Goal: Information Seeking & Learning: Learn about a topic

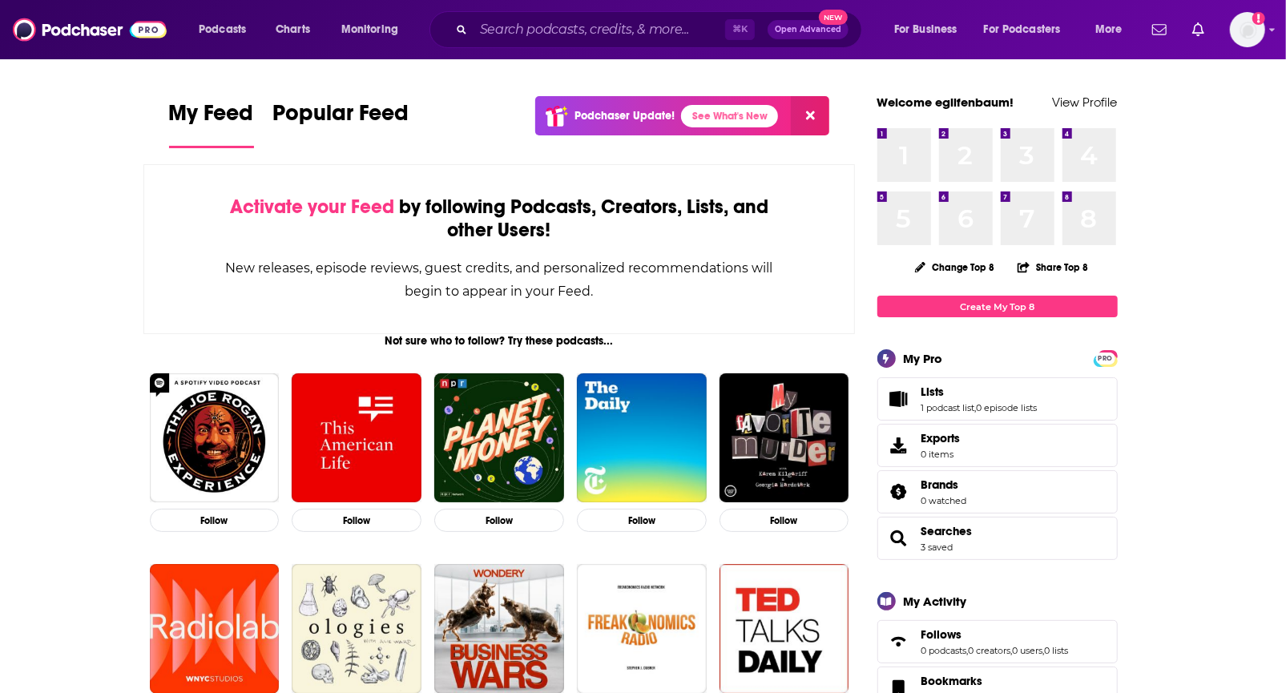
click at [614, 45] on div "⌘ K Open Advanced New" at bounding box center [646, 29] width 433 height 37
click at [616, 33] on input "Search podcasts, credits, & more..." at bounding box center [600, 30] width 252 height 26
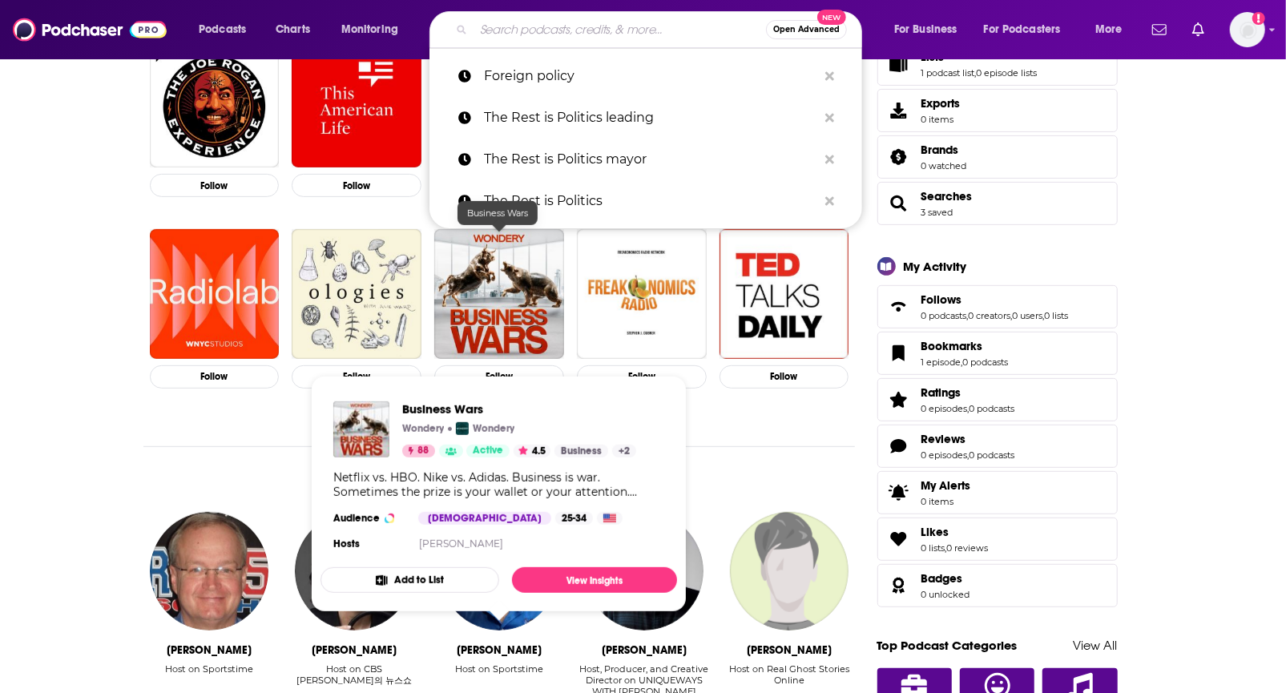
scroll to position [391, 0]
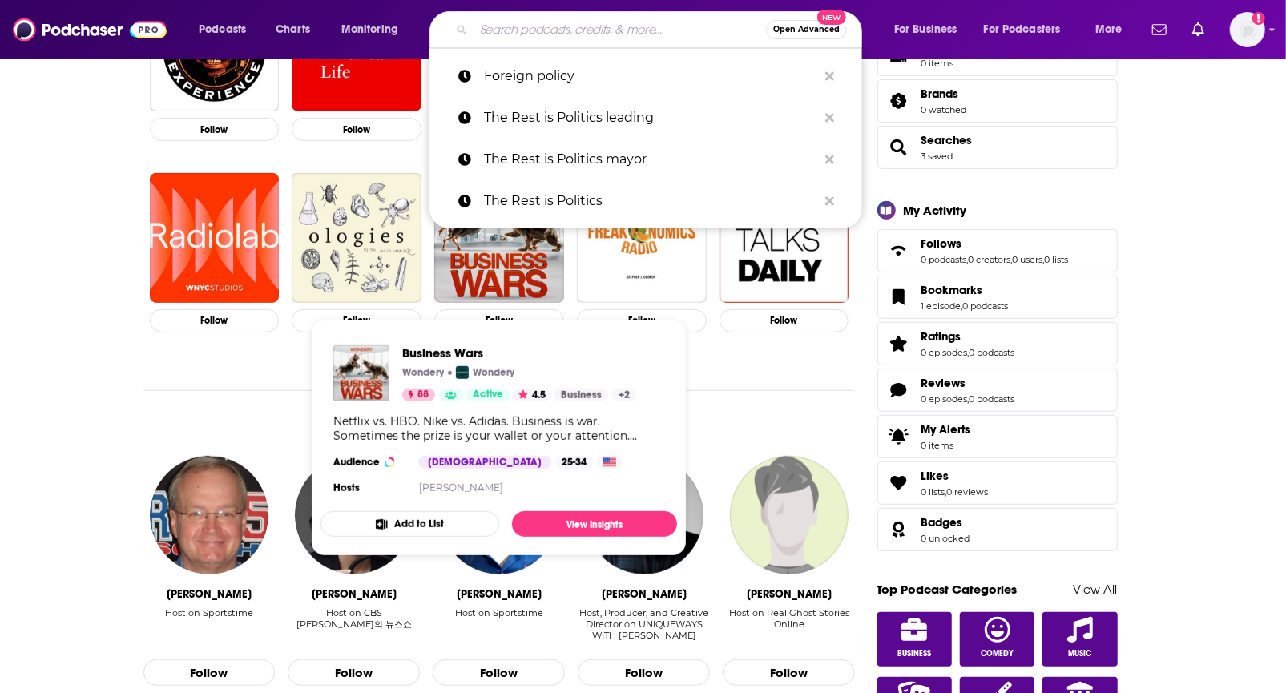
click at [757, 432] on div "Not sure who to follow? Try these podcasts... Follow Follow Follow Follow Follo…" at bounding box center [499, 568] width 712 height 1250
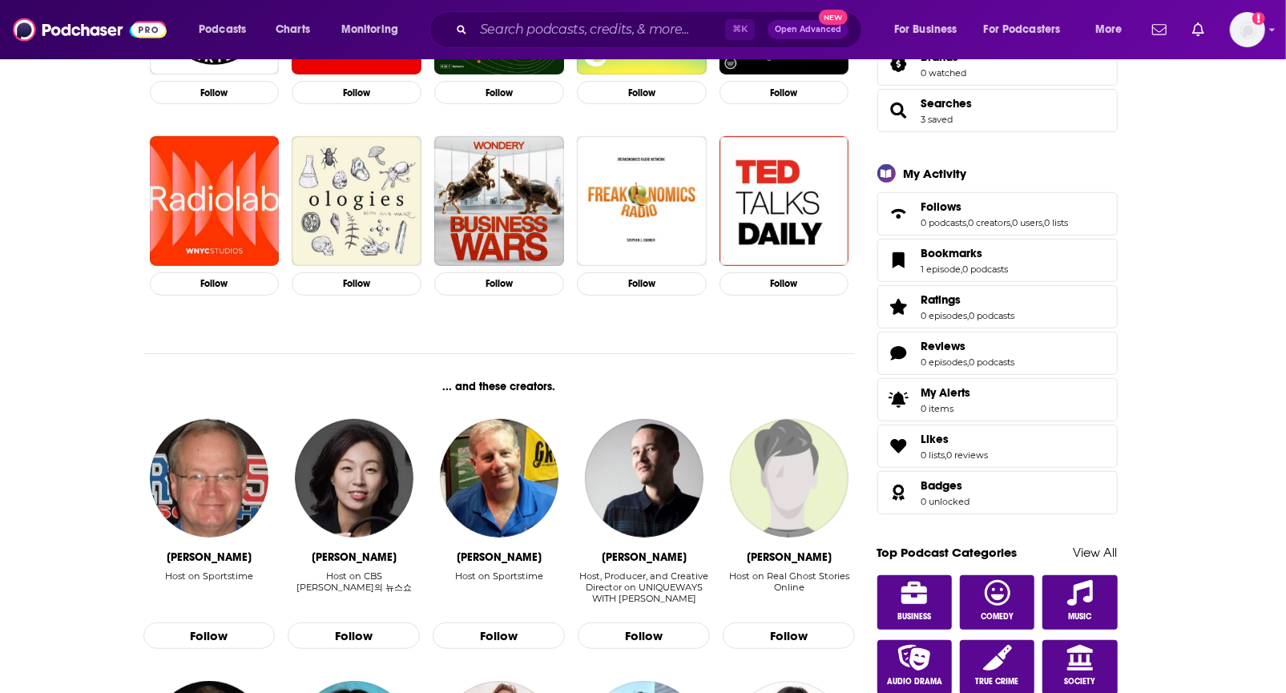
scroll to position [0, 0]
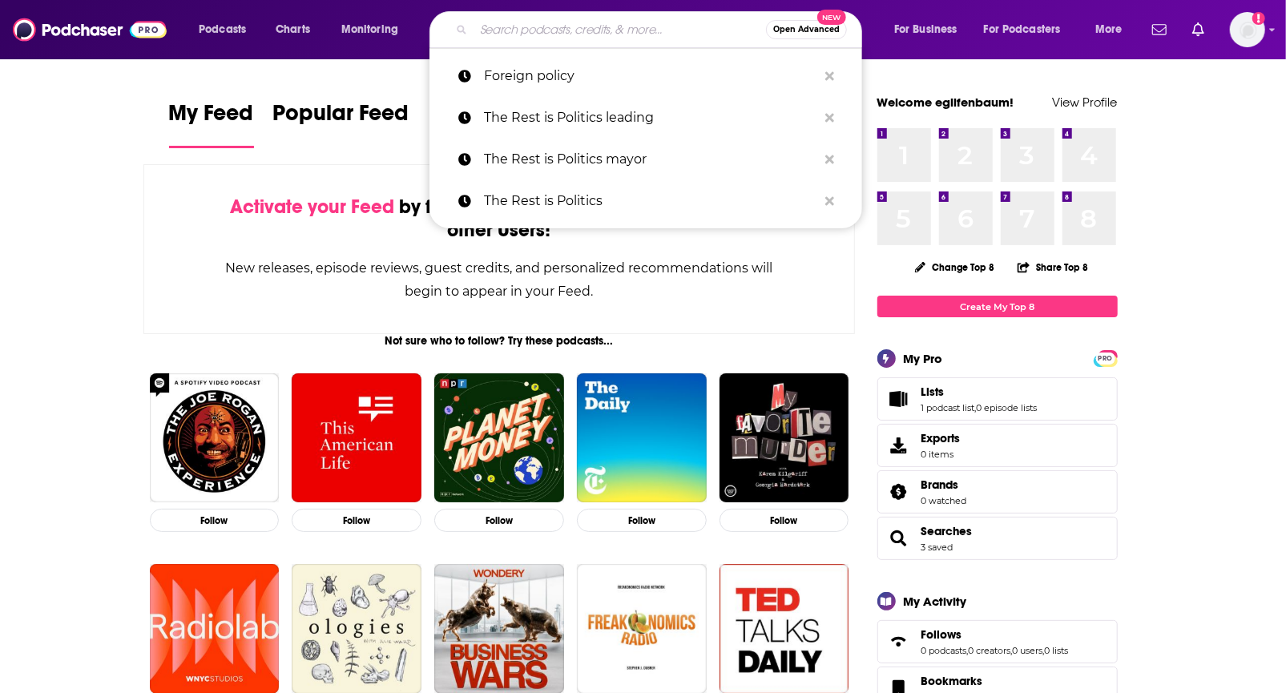
click at [643, 32] on input "Search podcasts, credits, & more..." at bounding box center [620, 30] width 293 height 26
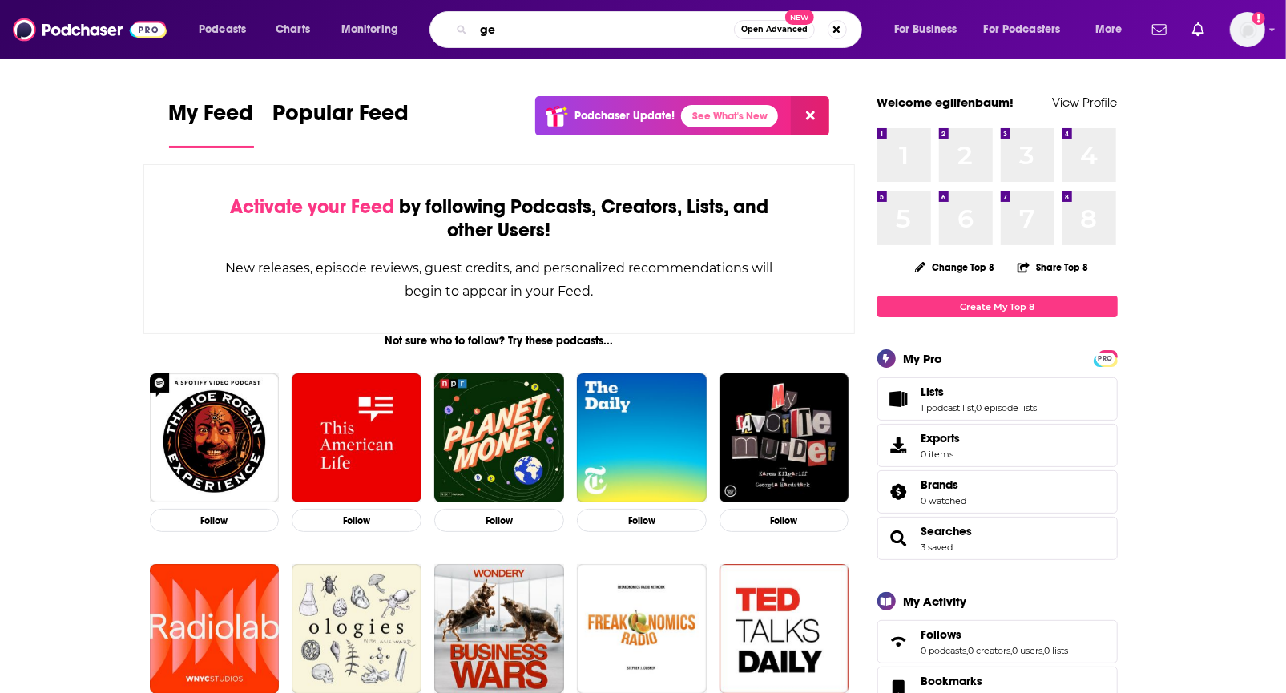
type input "g"
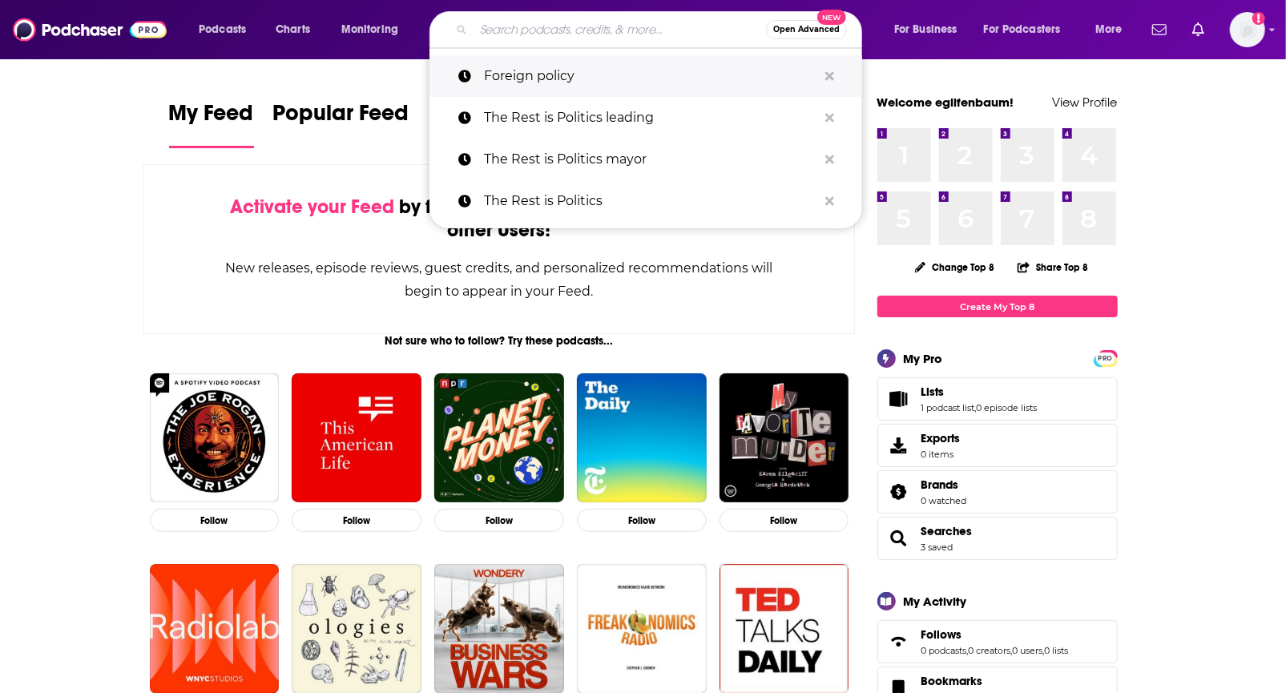
scroll to position [26, 0]
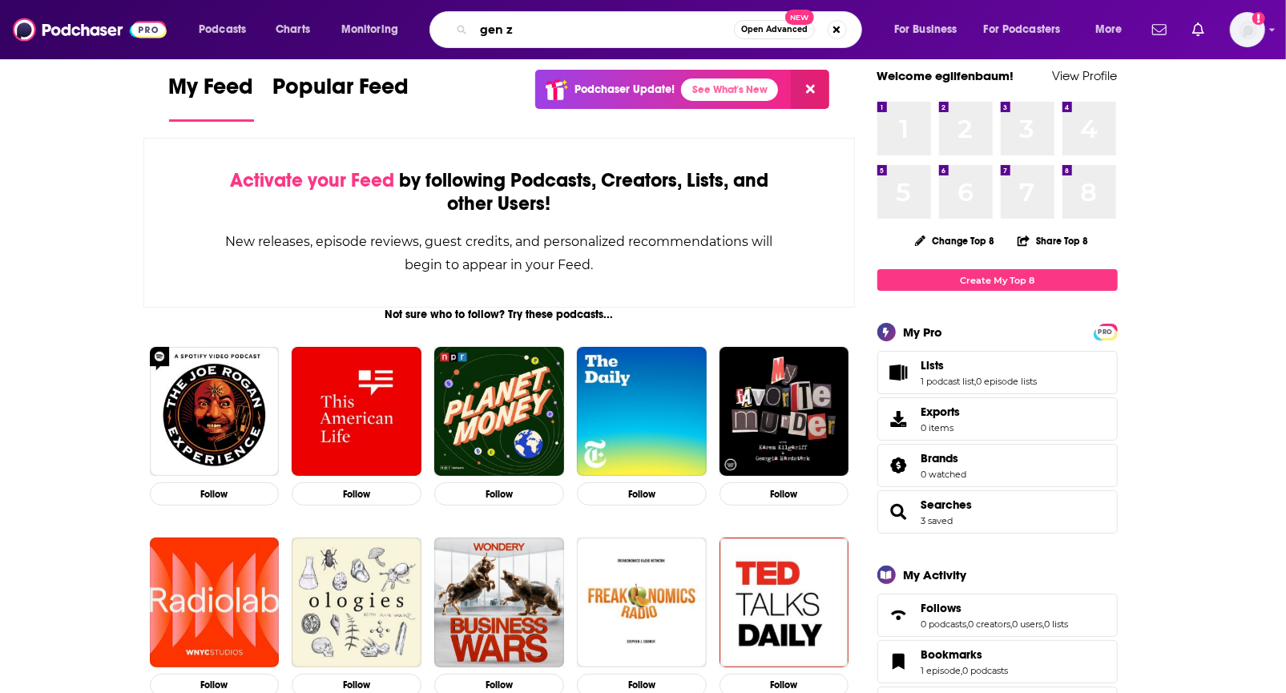
type input "gen z"
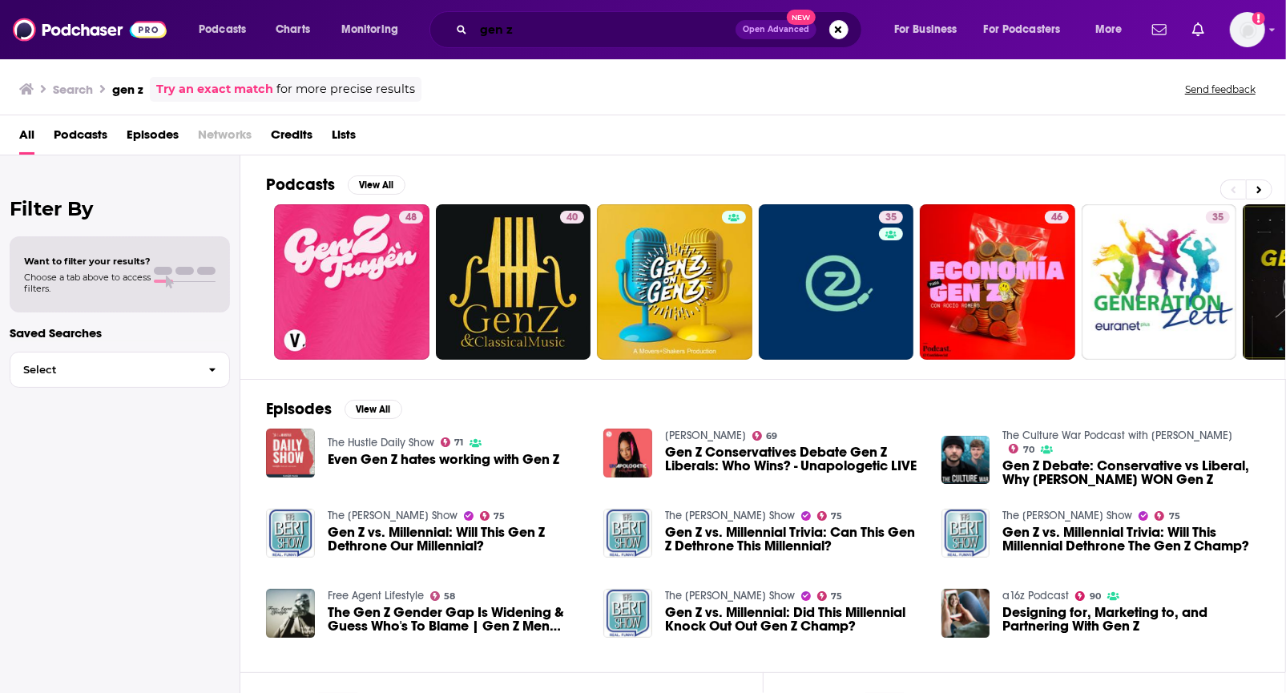
click at [518, 38] on input "gen z" at bounding box center [605, 30] width 262 height 26
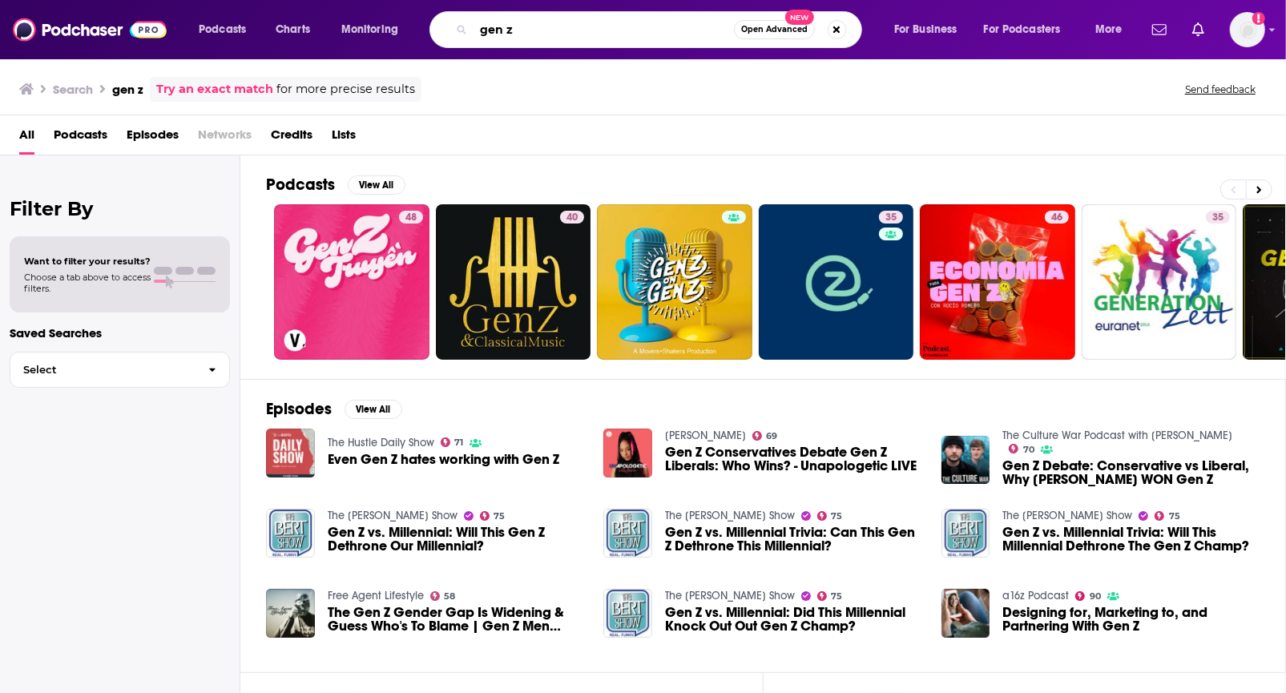
drag, startPoint x: 549, startPoint y: 36, endPoint x: 378, endPoint y: 34, distance: 170.7
click at [378, 34] on div "Podcasts Charts Monitoring gen z Open Advanced New For Business For Podcasters …" at bounding box center [663, 29] width 951 height 37
click at [224, 26] on span "Podcasts" at bounding box center [222, 29] width 47 height 22
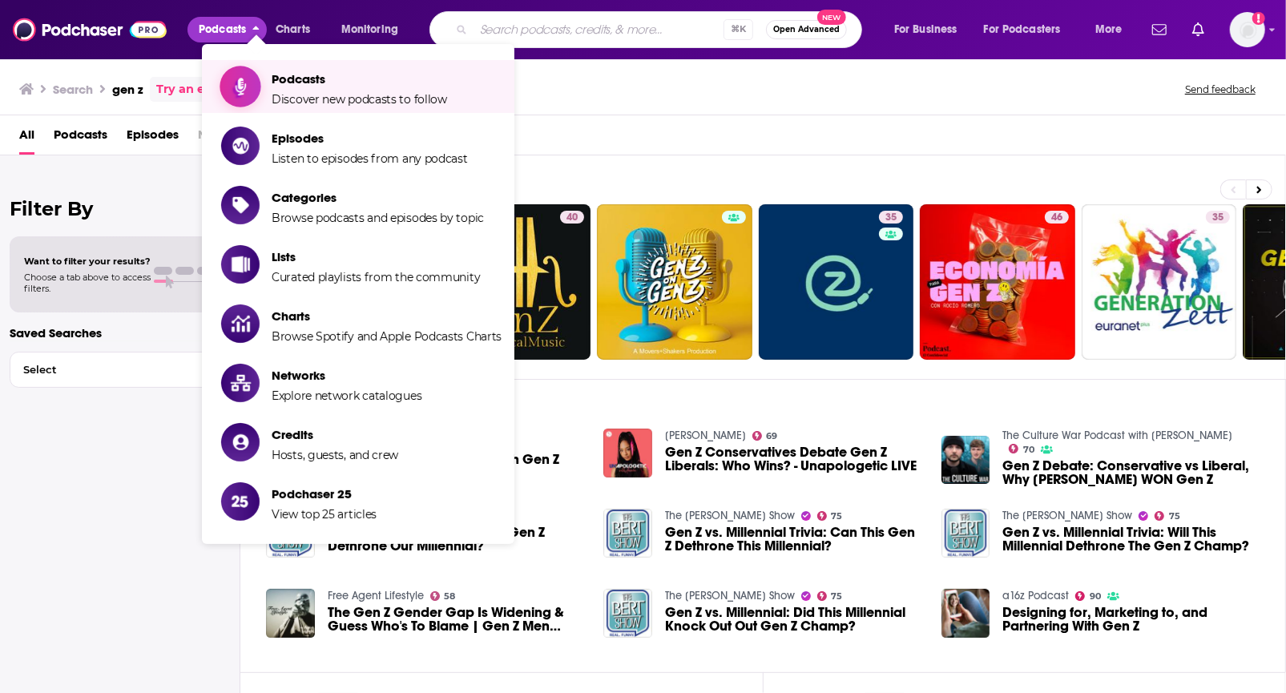
click at [298, 90] on span "Podcasts Discover new podcasts to follow" at bounding box center [360, 87] width 176 height 40
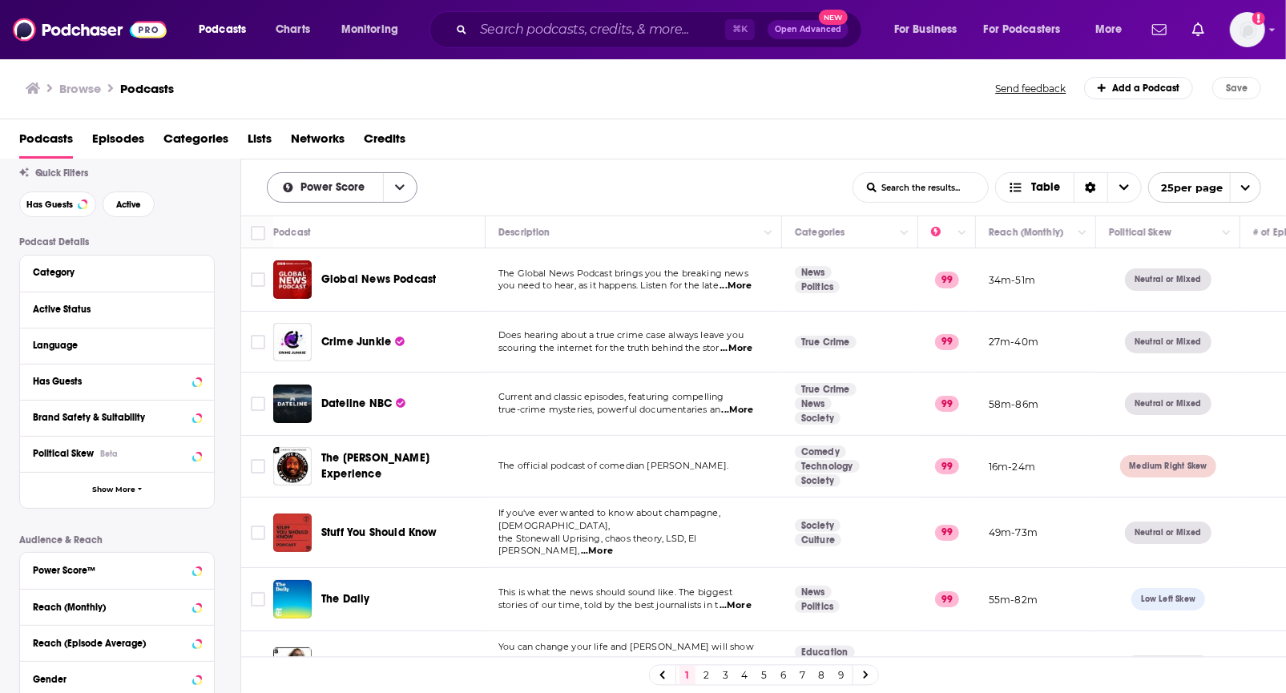
click at [379, 195] on div "Power Score" at bounding box center [342, 187] width 151 height 30
click at [399, 192] on button "open menu" at bounding box center [400, 187] width 34 height 29
click at [454, 184] on div "Power Score By Rating Trending New Power Score List Search Input Search the res…" at bounding box center [560, 187] width 586 height 30
click at [67, 136] on span "Podcasts" at bounding box center [46, 142] width 54 height 33
click at [62, 272] on div "Category" at bounding box center [108, 272] width 150 height 11
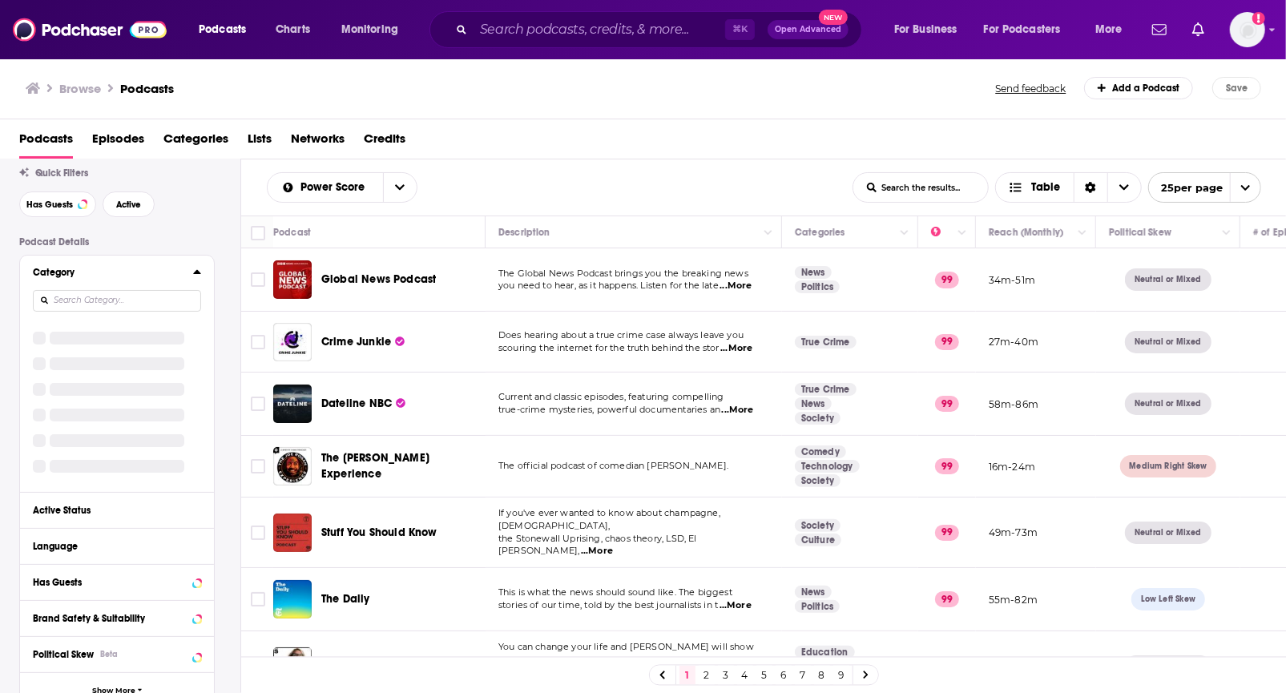
click at [83, 301] on input at bounding box center [117, 301] width 168 height 22
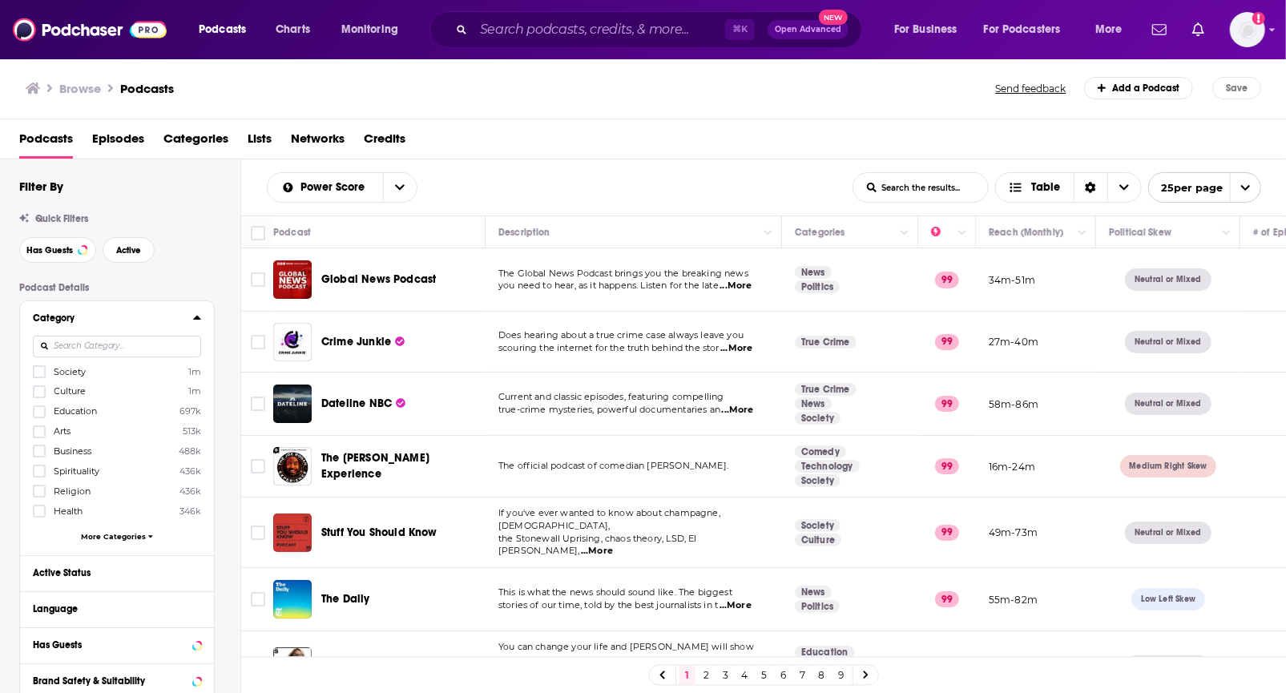
click at [195, 318] on icon at bounding box center [197, 317] width 8 height 13
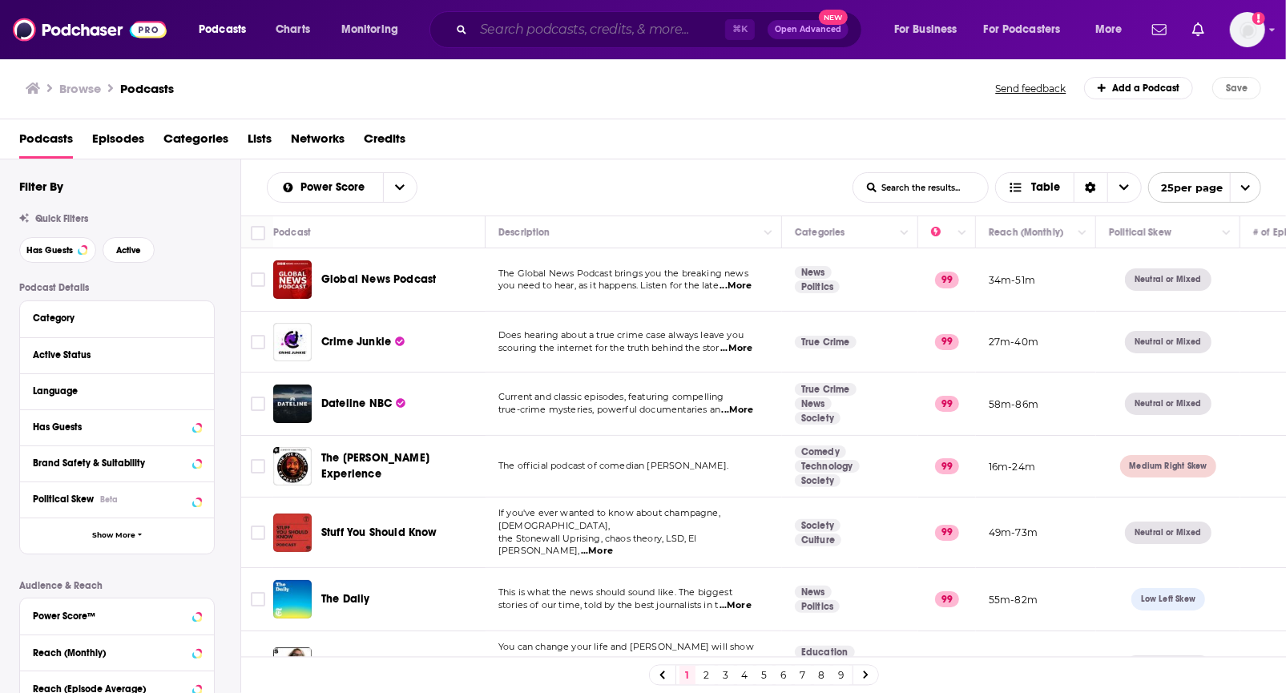
click at [525, 38] on input "Search podcasts, credits, & more..." at bounding box center [600, 30] width 252 height 26
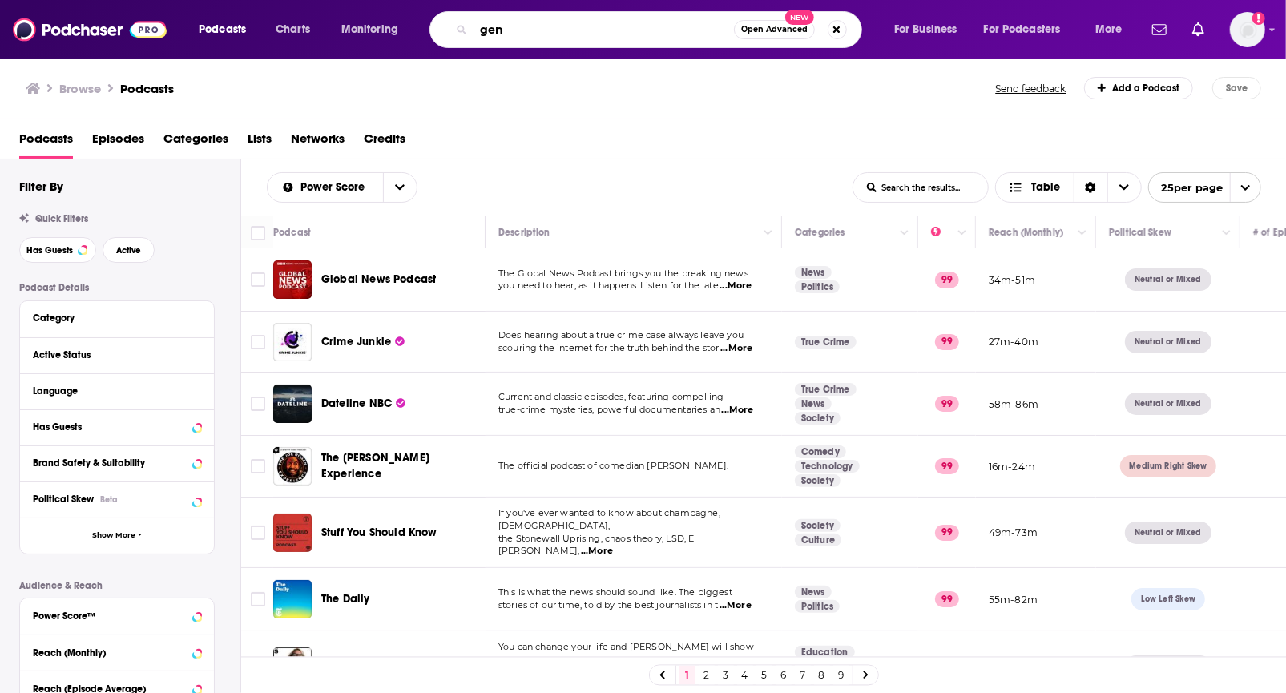
type input "gen z"
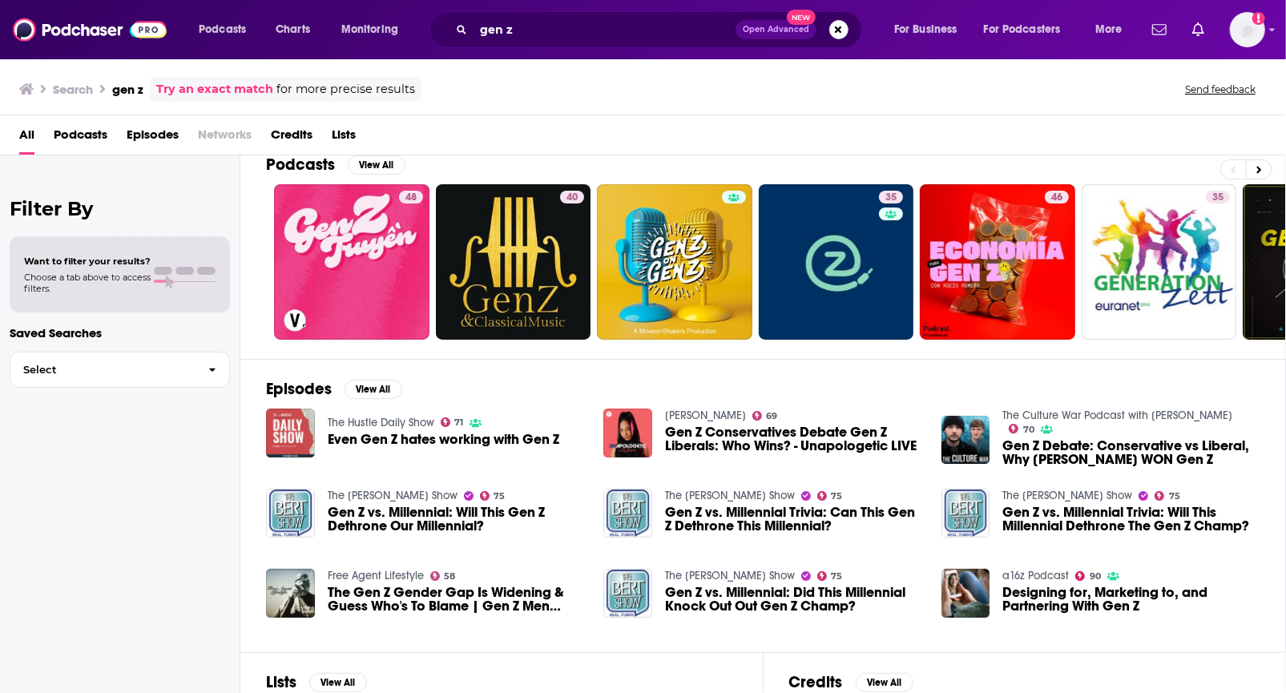
scroll to position [208, 0]
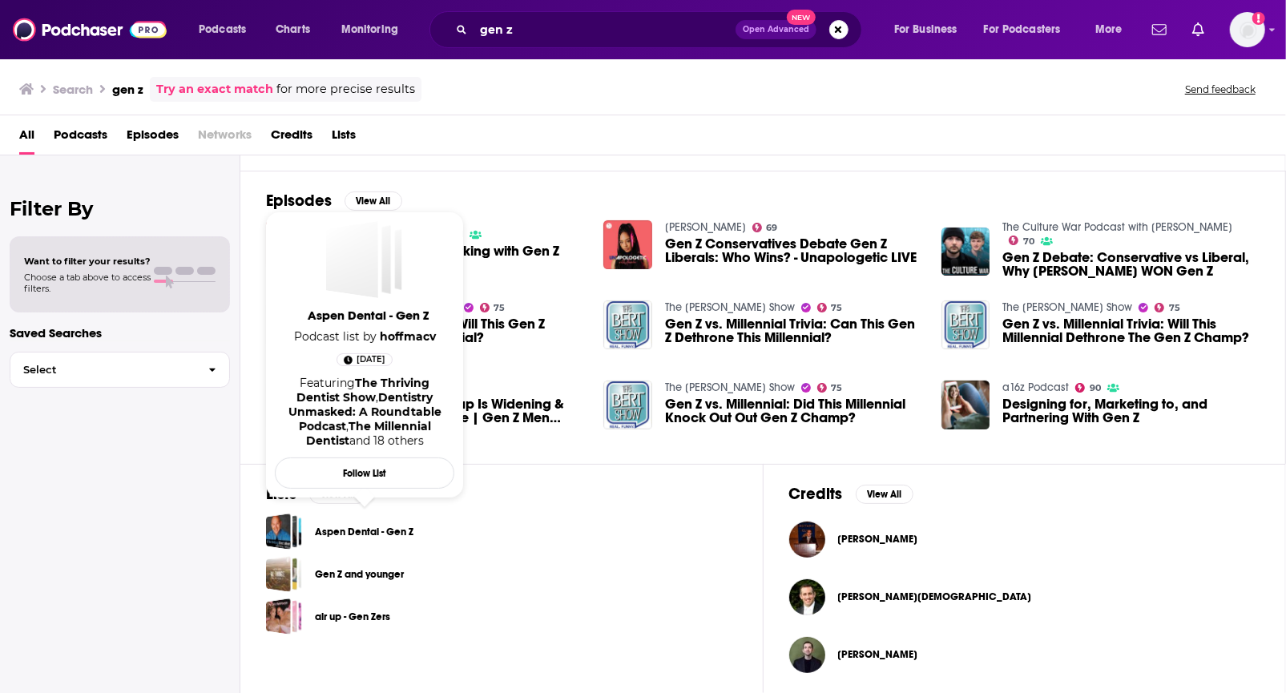
click at [388, 523] on link "Aspen Dental - Gen Z" at bounding box center [364, 532] width 99 height 18
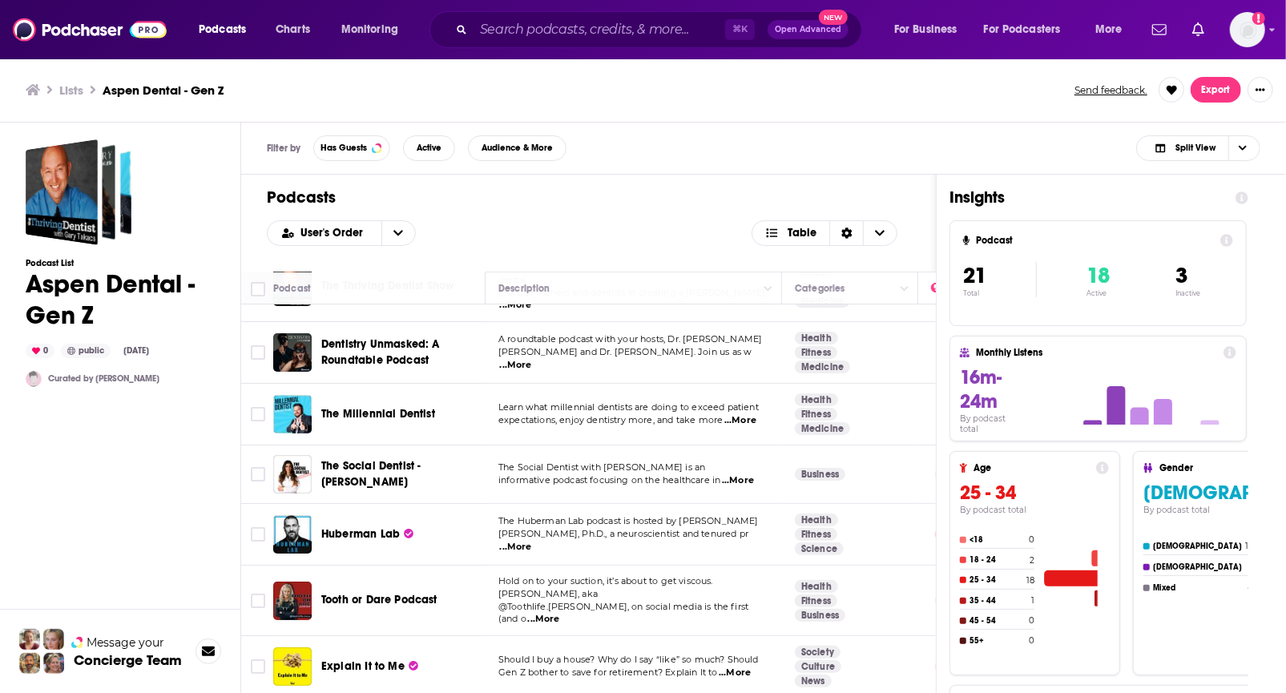
scroll to position [88, 0]
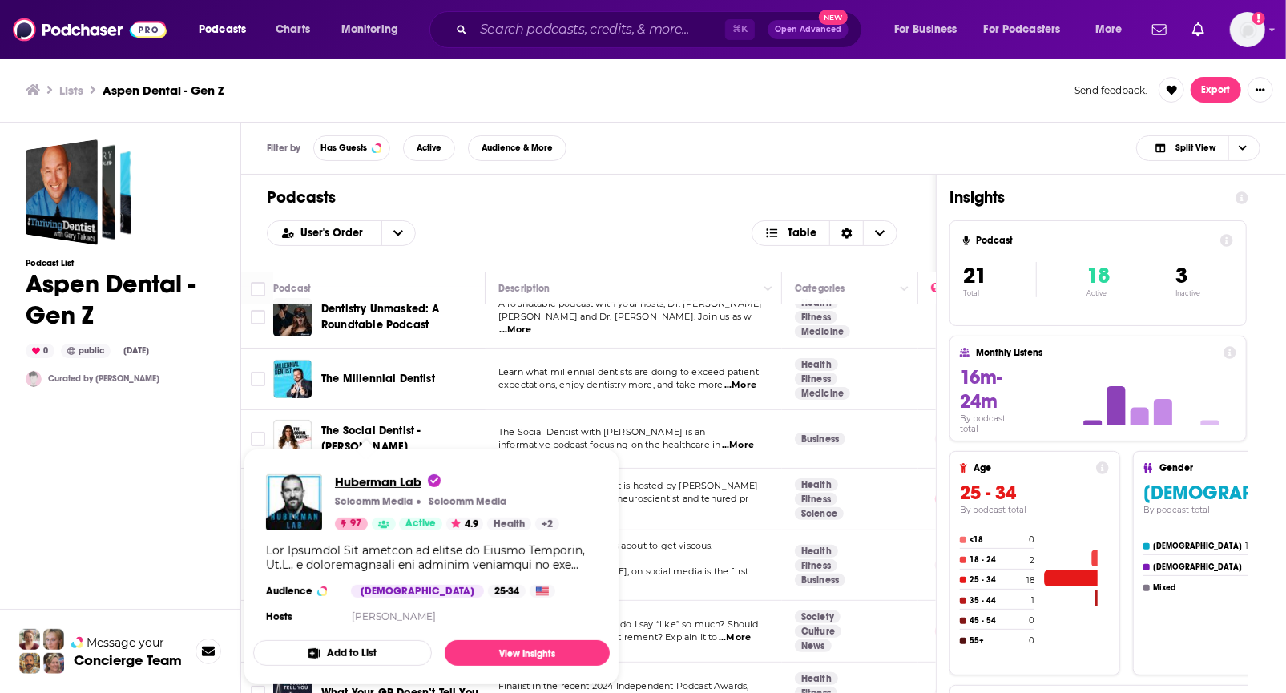
click at [361, 488] on span "Huberman Lab" at bounding box center [388, 481] width 106 height 15
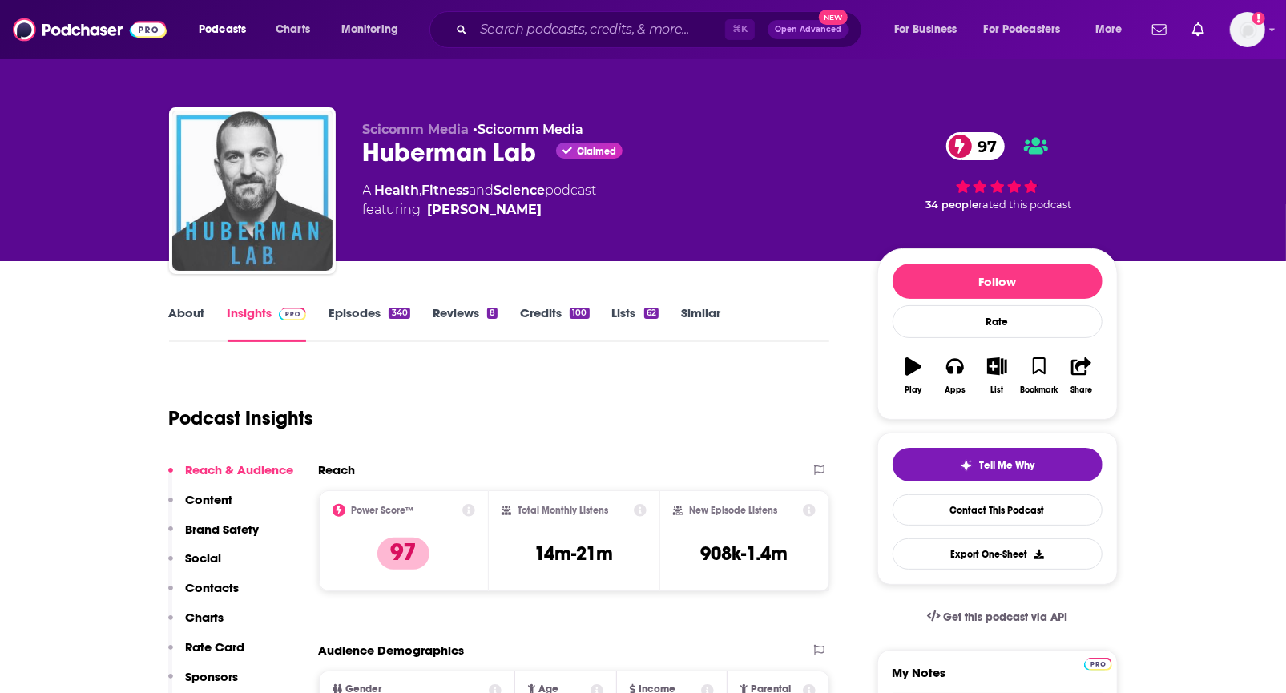
click at [276, 169] on img "Huberman Lab" at bounding box center [252, 191] width 160 height 160
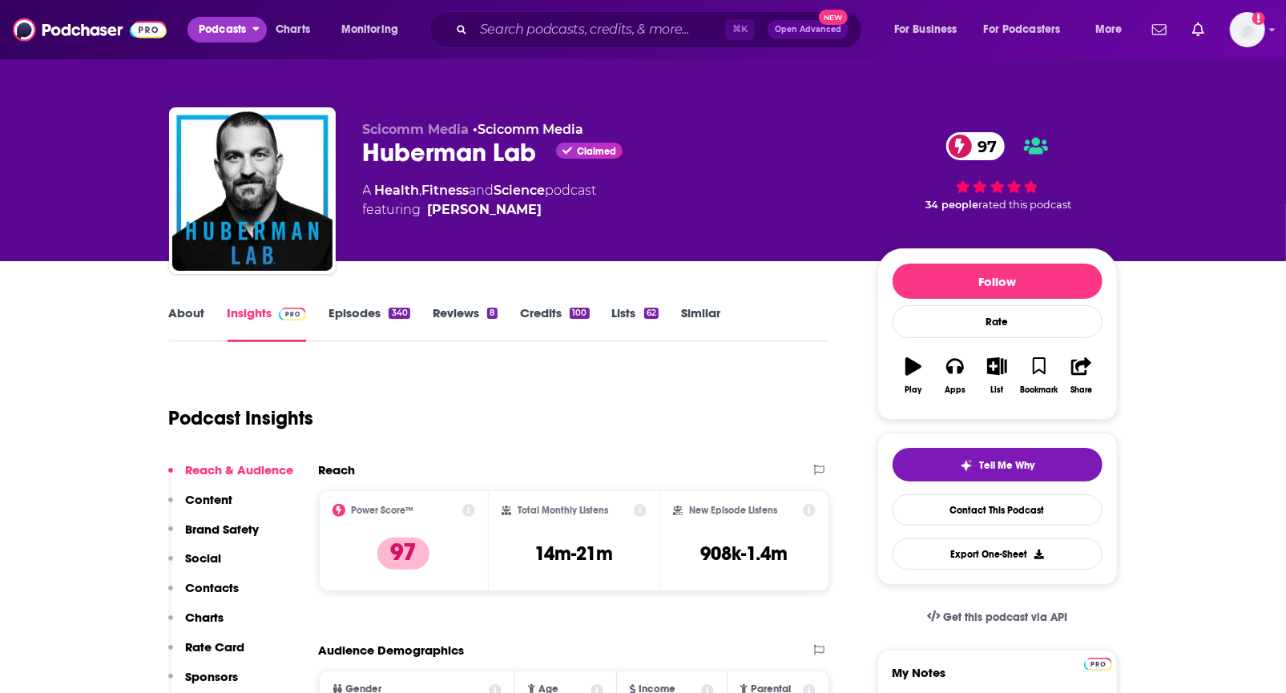
click at [192, 39] on button "Podcasts" at bounding box center [227, 30] width 79 height 26
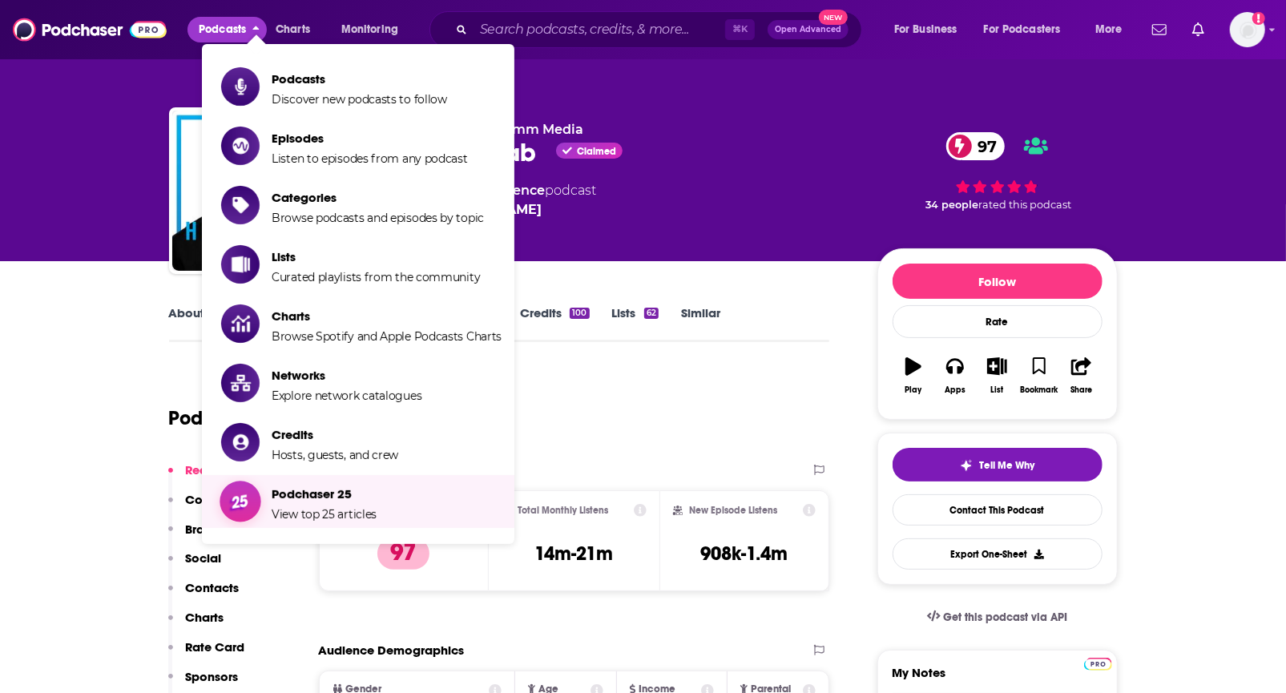
click at [316, 499] on span "Podchaser 25" at bounding box center [324, 493] width 105 height 15
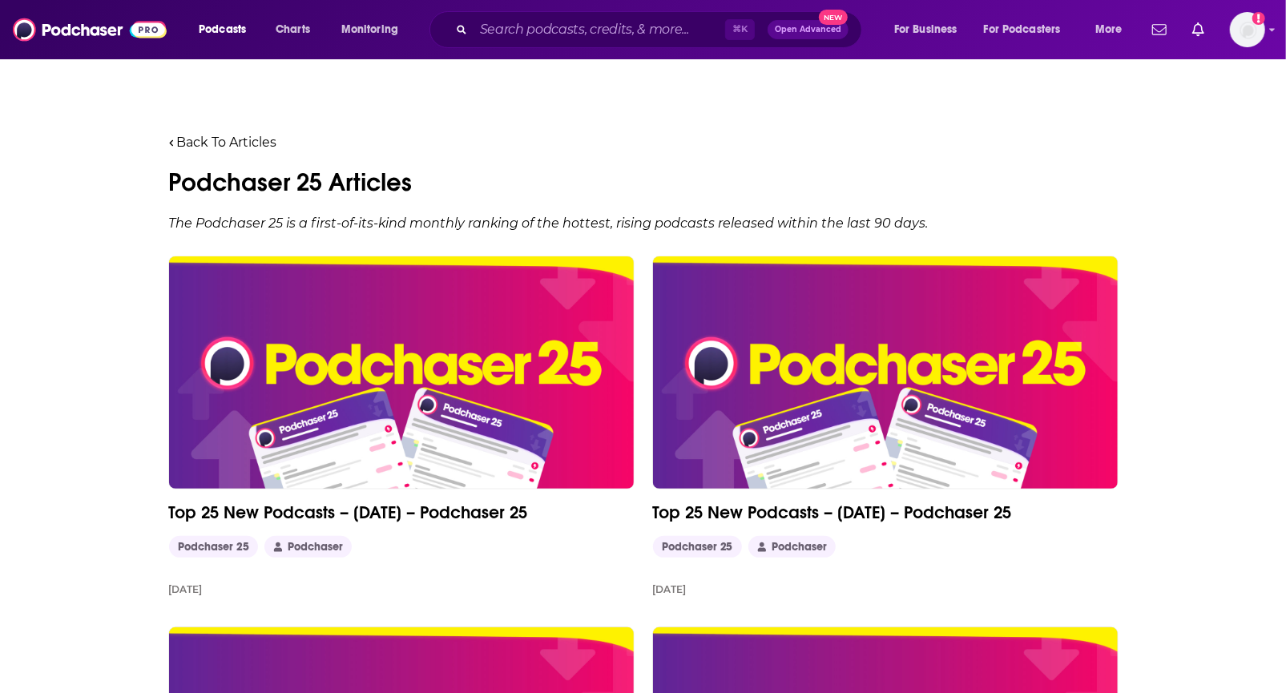
click at [491, 373] on img at bounding box center [401, 372] width 465 height 232
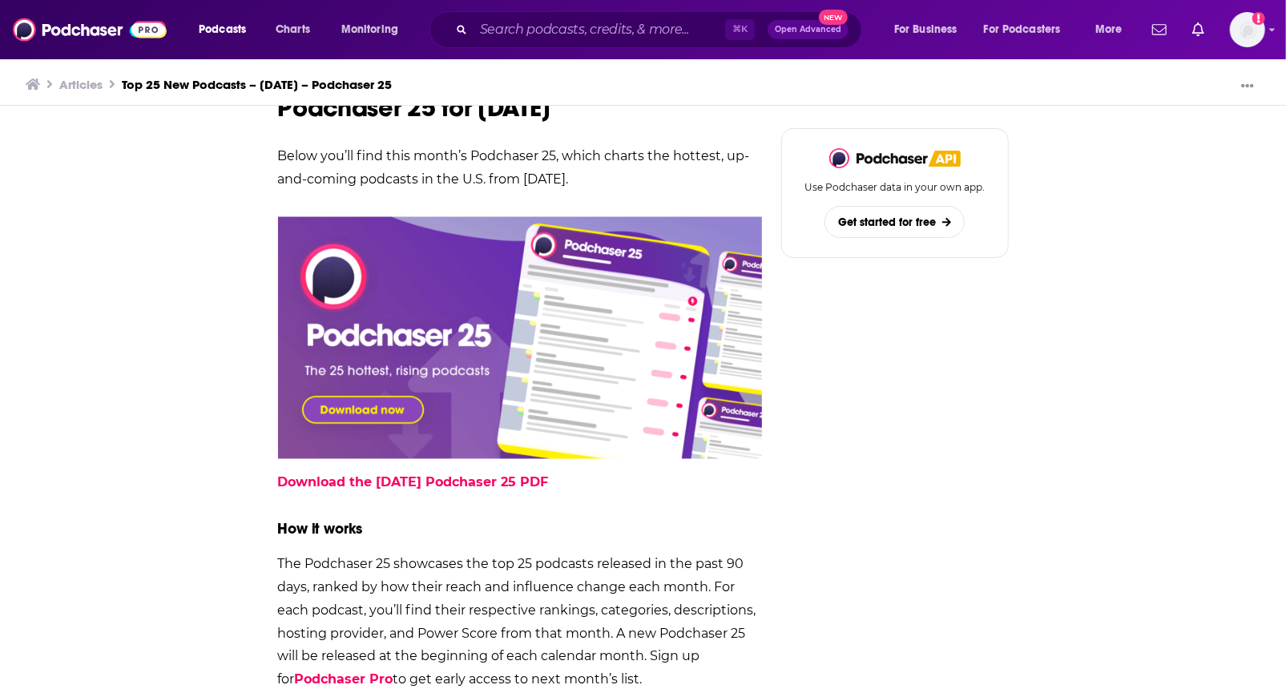
scroll to position [1646, 0]
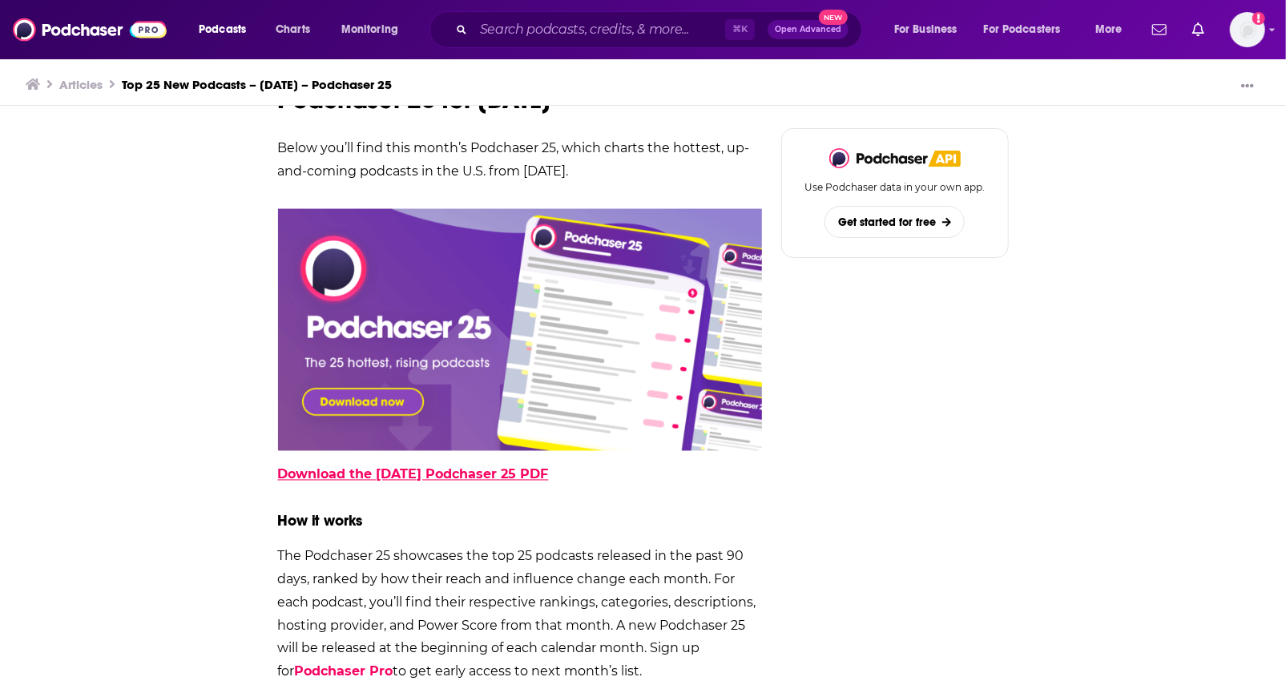
click at [476, 478] on link "Download the [DATE] Podchaser 25 PDF" at bounding box center [413, 474] width 271 height 15
